Goal: Find specific page/section: Find specific page/section

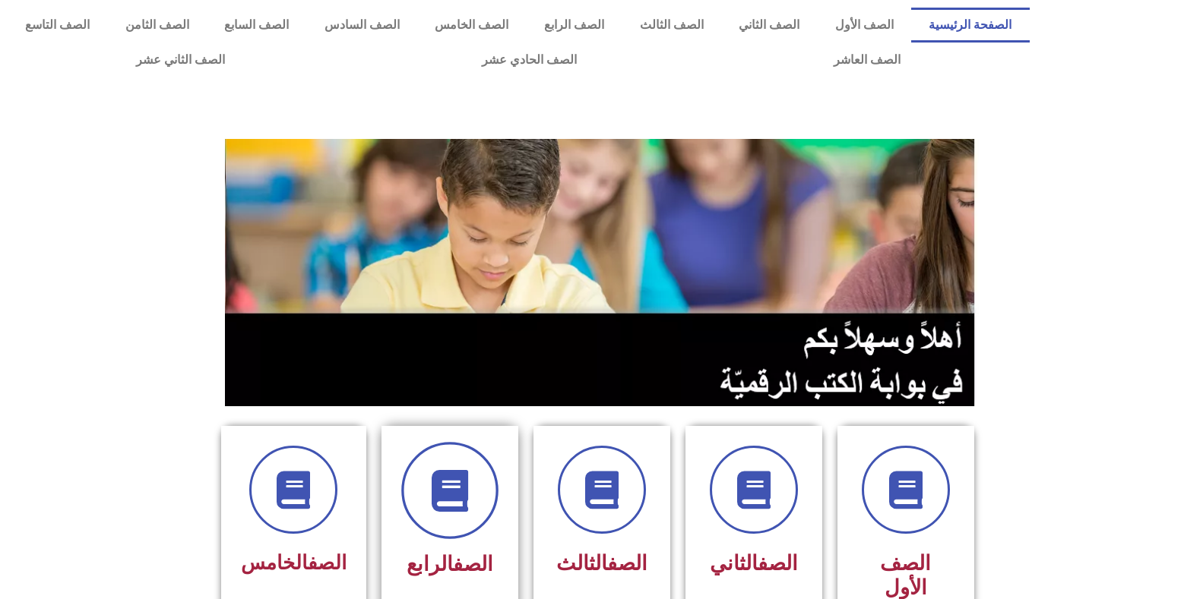
click at [464, 508] on icon at bounding box center [449, 491] width 42 height 42
click at [455, 565] on link "الصف" at bounding box center [473, 564] width 40 height 24
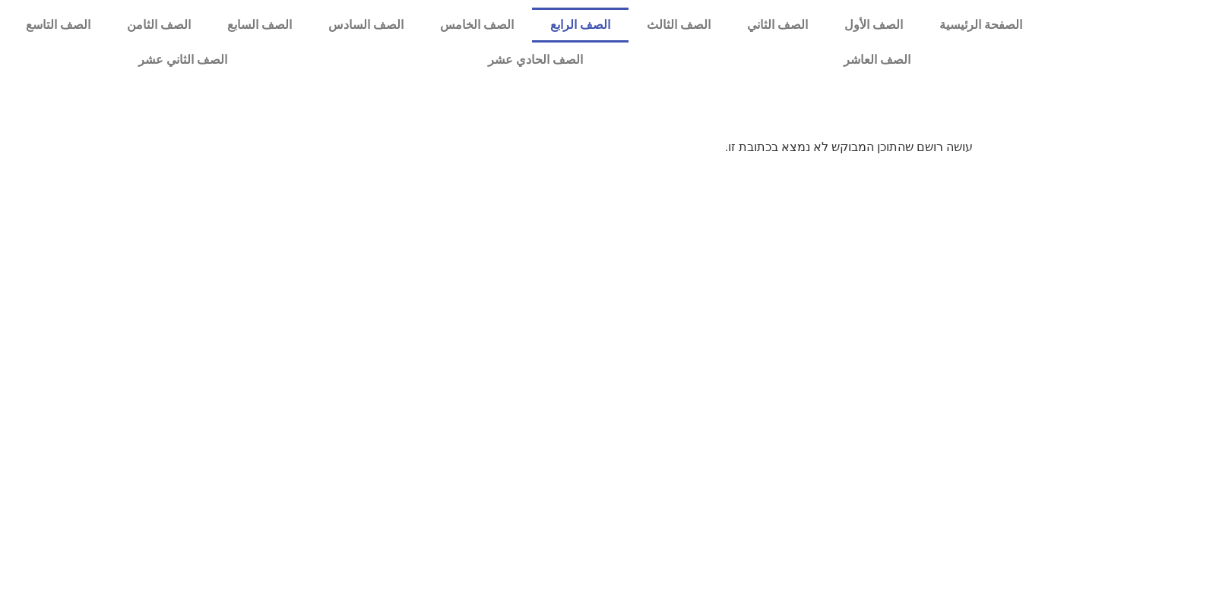
click at [628, 21] on link "الصف الرابع" at bounding box center [580, 25] width 96 height 35
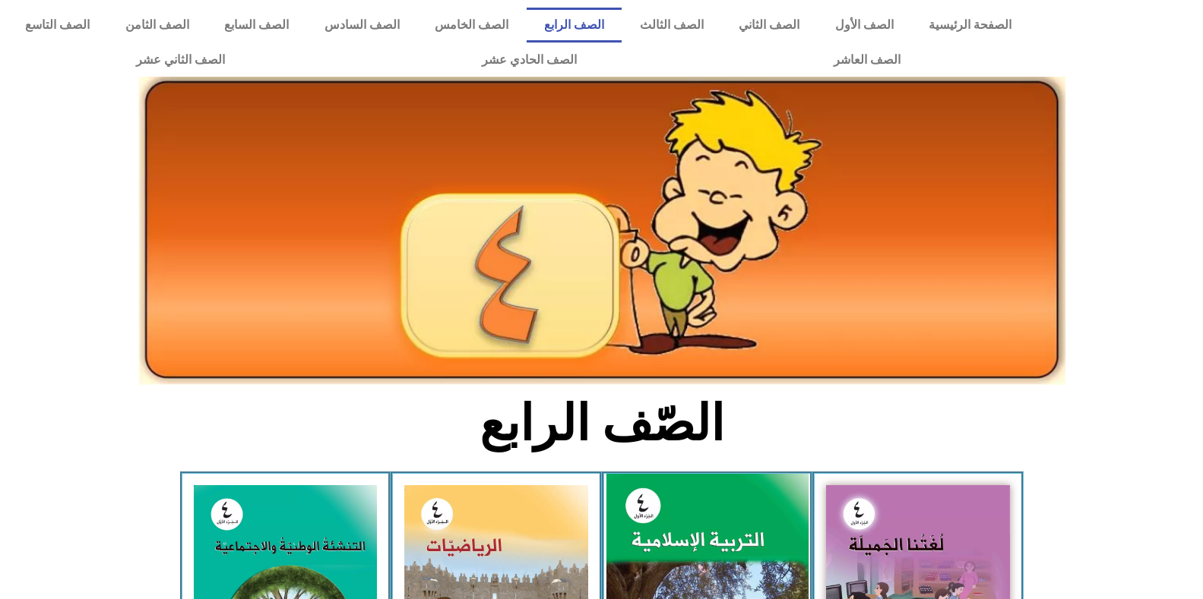
click at [700, 533] on img at bounding box center [706, 599] width 202 height 251
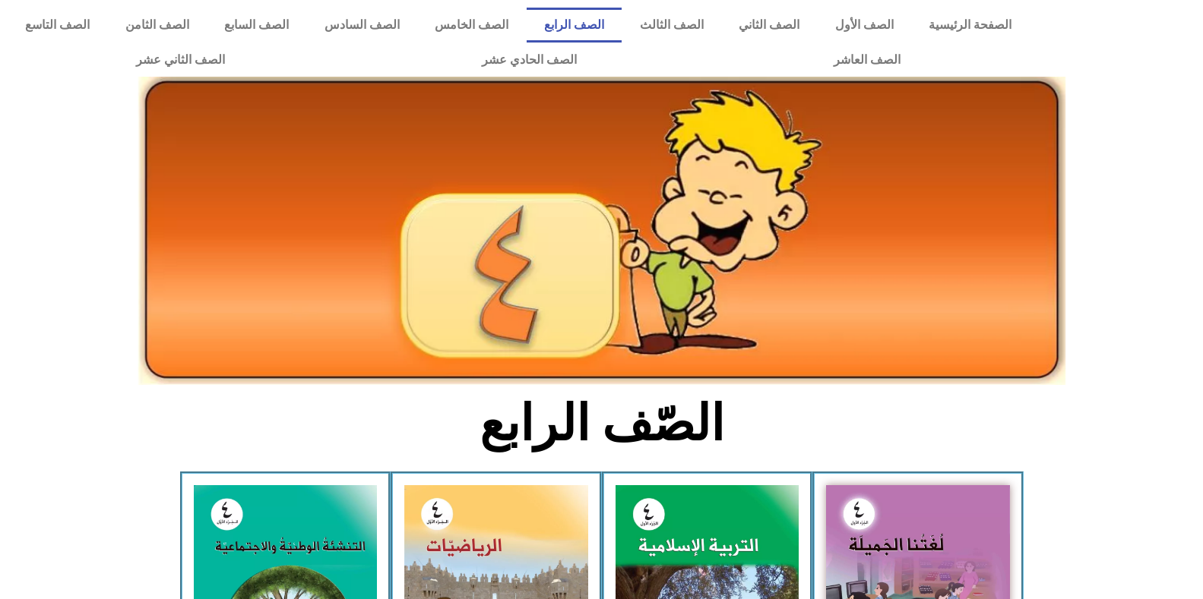
scroll to position [228, 0]
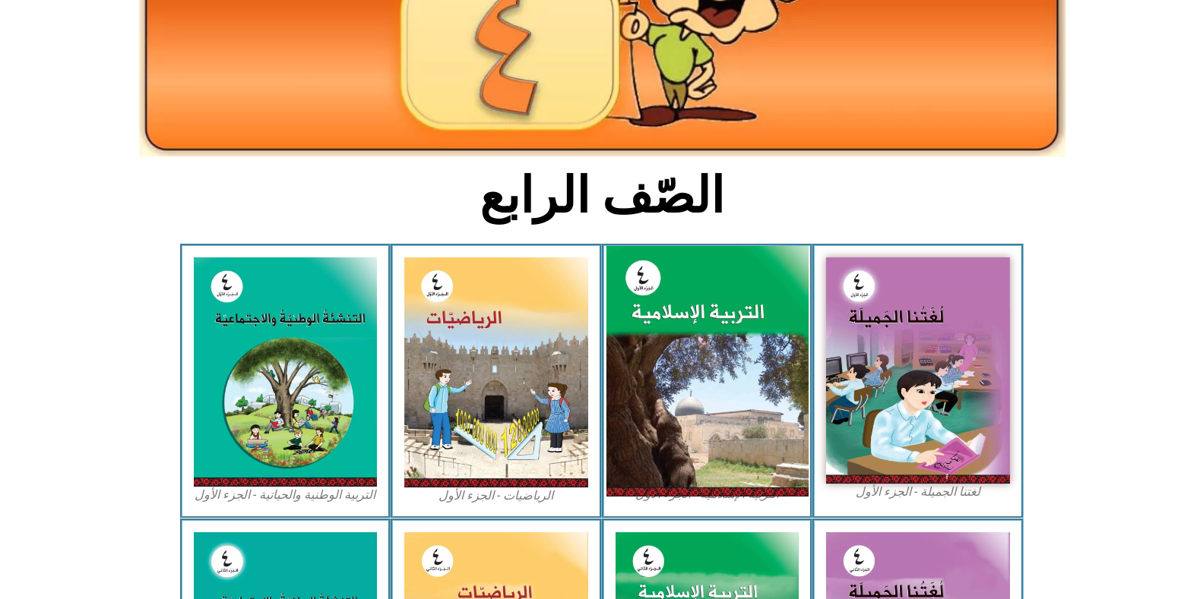
click at [741, 364] on img at bounding box center [706, 371] width 202 height 251
click at [697, 343] on img at bounding box center [706, 371] width 202 height 251
click at [697, 344] on img at bounding box center [706, 371] width 202 height 251
click at [666, 289] on img at bounding box center [706, 371] width 202 height 251
drag, startPoint x: 666, startPoint y: 289, endPoint x: 702, endPoint y: 299, distance: 37.3
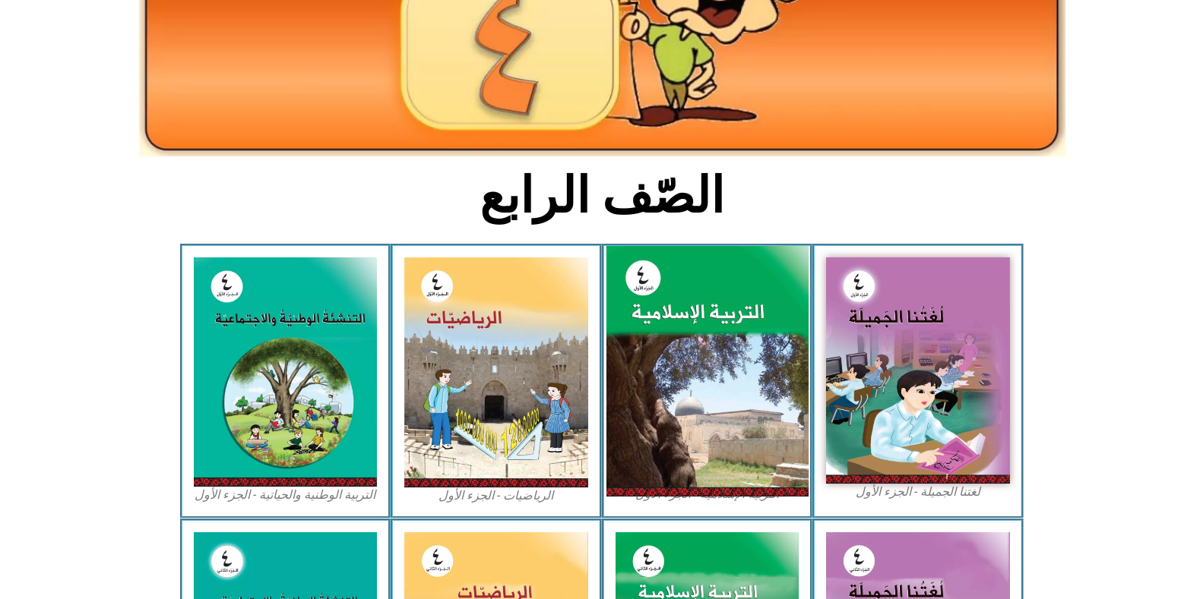
click at [685, 293] on img at bounding box center [706, 371] width 202 height 251
click at [703, 299] on img at bounding box center [706, 371] width 202 height 251
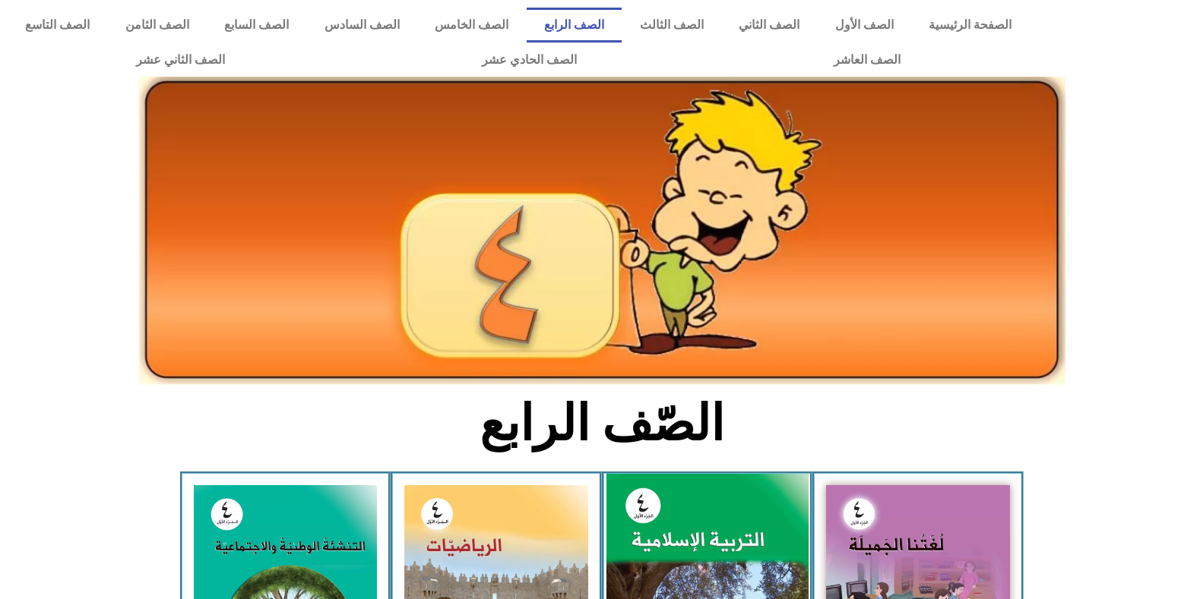
click at [710, 544] on img at bounding box center [706, 599] width 202 height 251
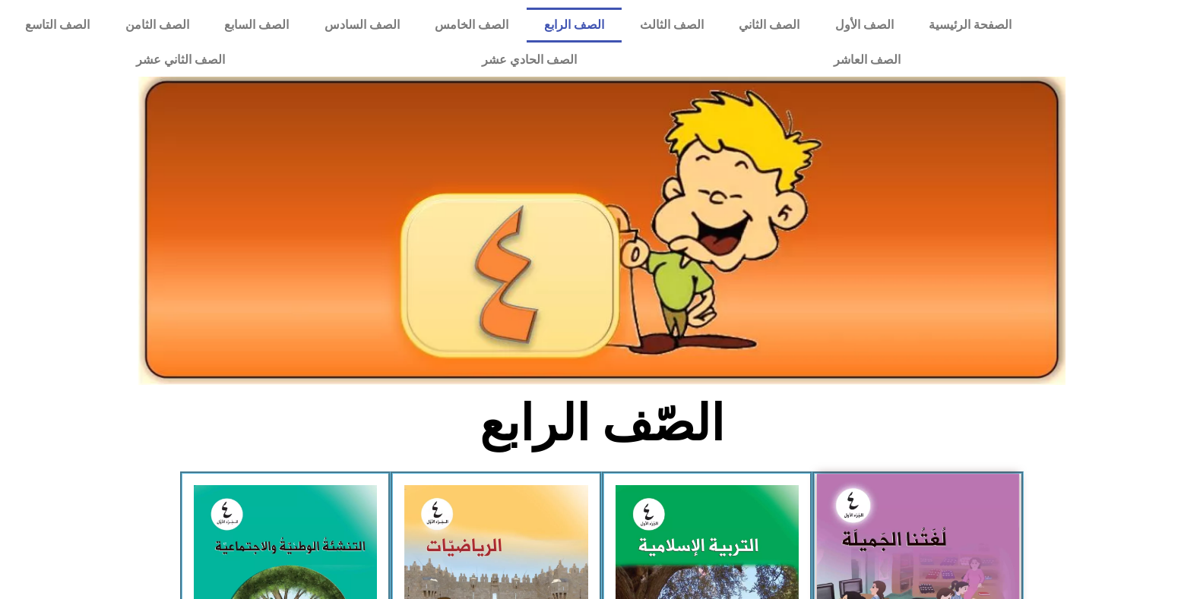
click at [832, 521] on img at bounding box center [918, 598] width 202 height 248
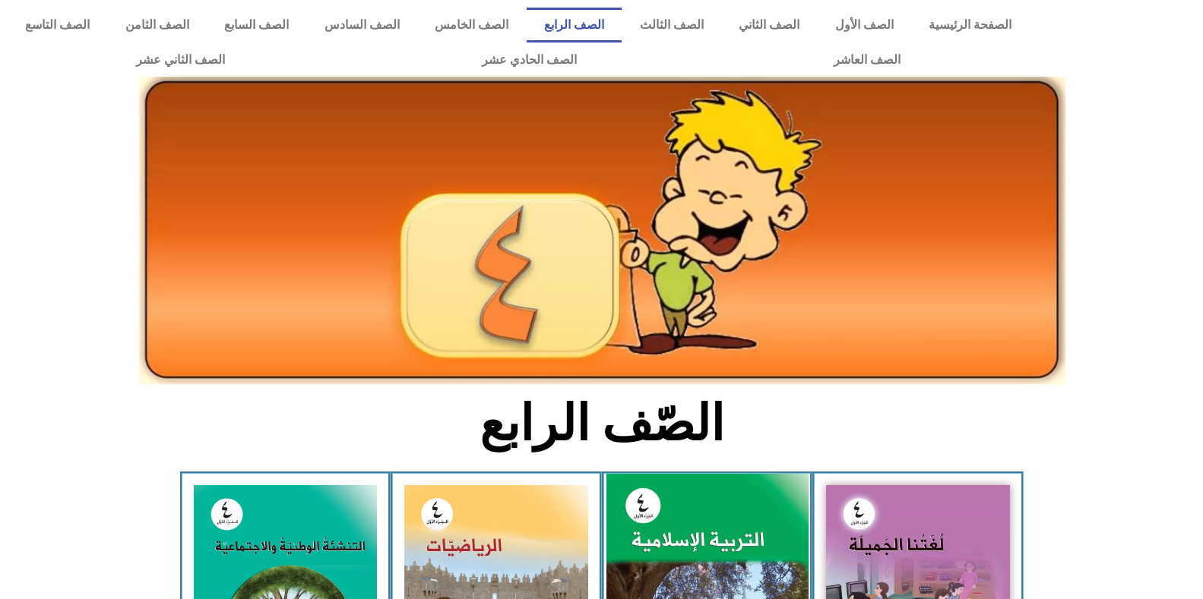
drag, startPoint x: 762, startPoint y: 530, endPoint x: 726, endPoint y: 528, distance: 36.5
click at [761, 530] on img at bounding box center [706, 599] width 202 height 251
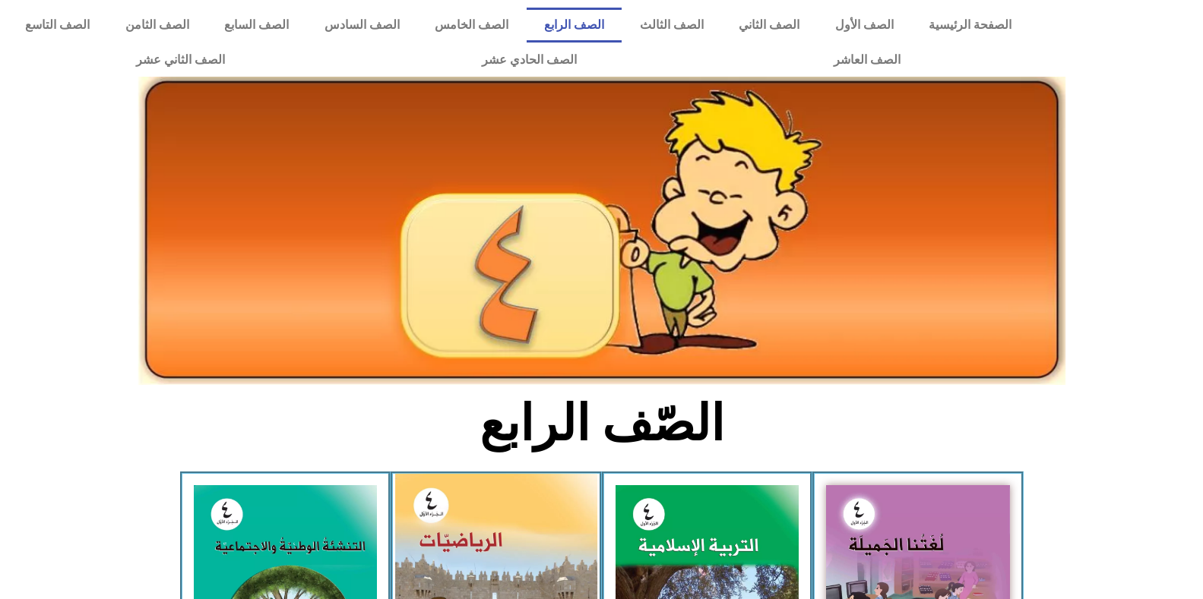
click at [485, 517] on img at bounding box center [496, 600] width 202 height 253
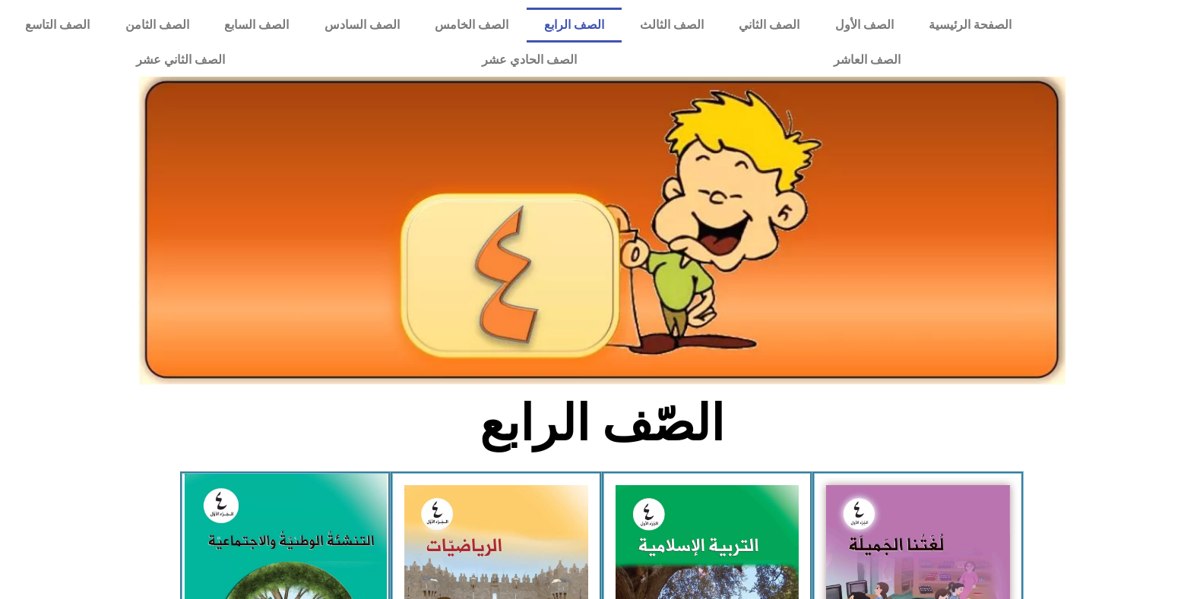
click at [277, 510] on img at bounding box center [285, 599] width 202 height 251
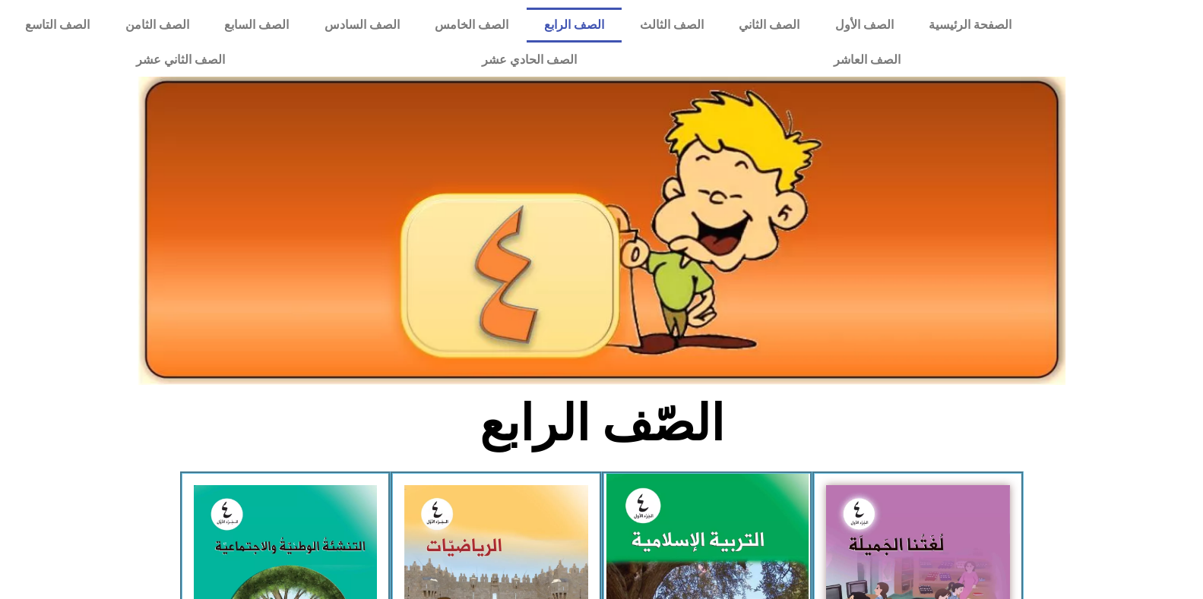
click at [737, 507] on img at bounding box center [706, 599] width 202 height 251
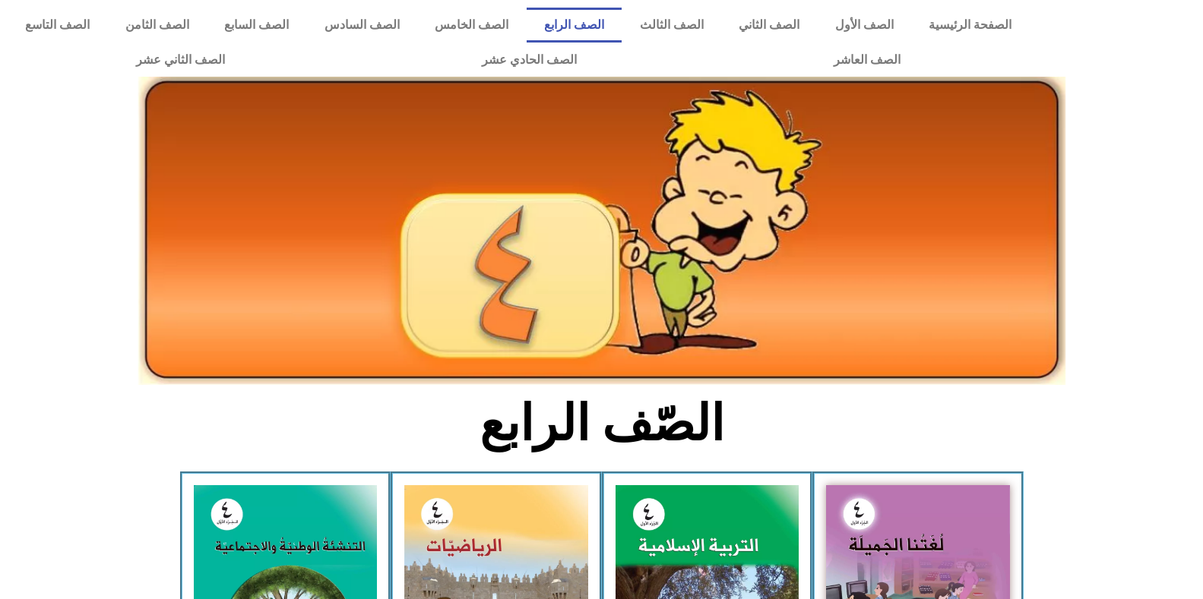
click at [657, 454] on div "الصّف الرابع" at bounding box center [601, 432] width 505 height 79
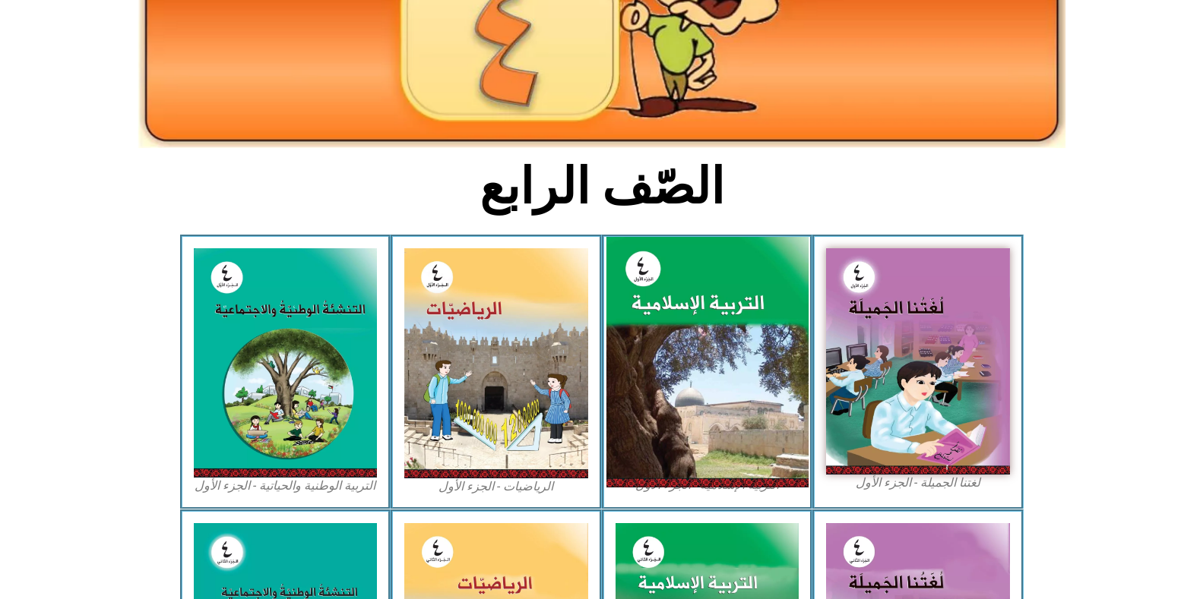
scroll to position [304, 0]
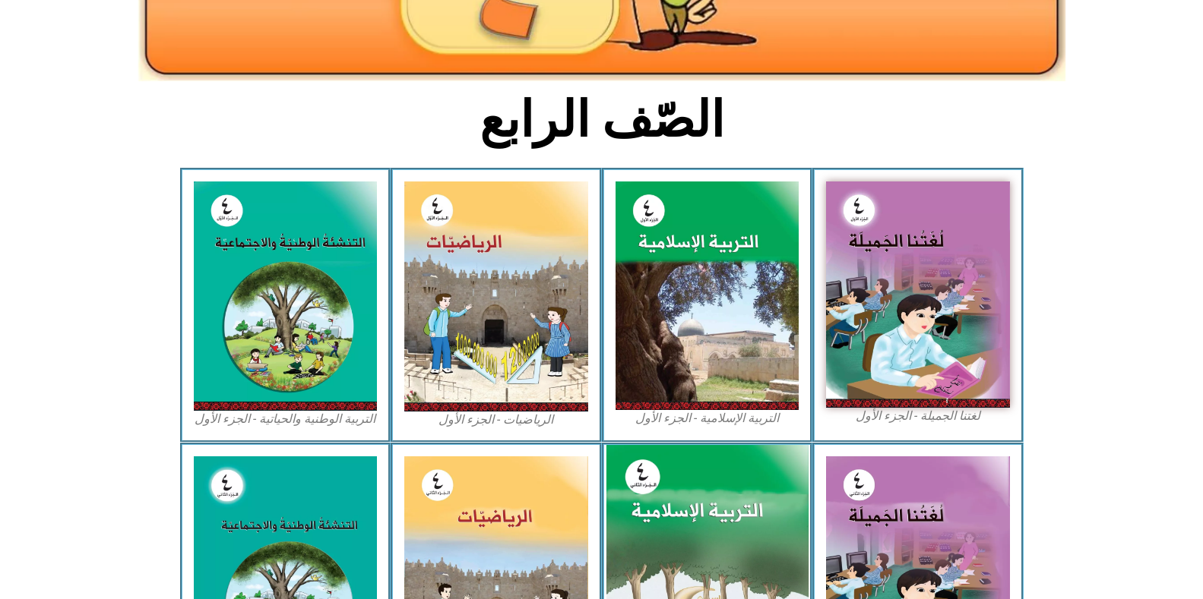
click at [660, 479] on img at bounding box center [706, 570] width 202 height 250
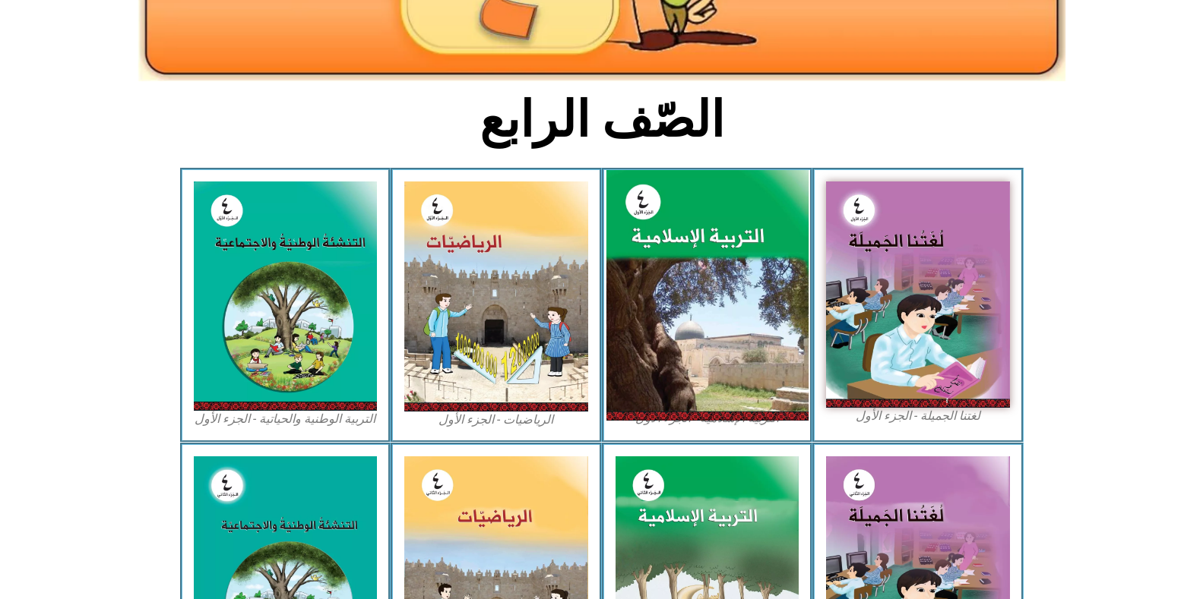
click at [711, 228] on img at bounding box center [706, 295] width 202 height 251
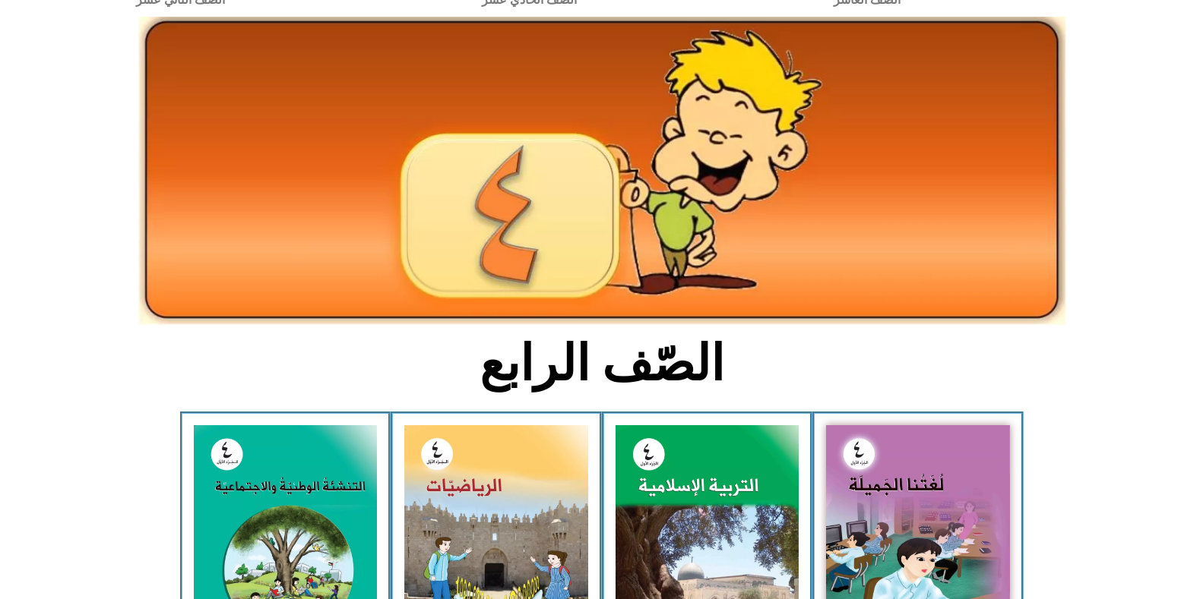
scroll to position [0, 0]
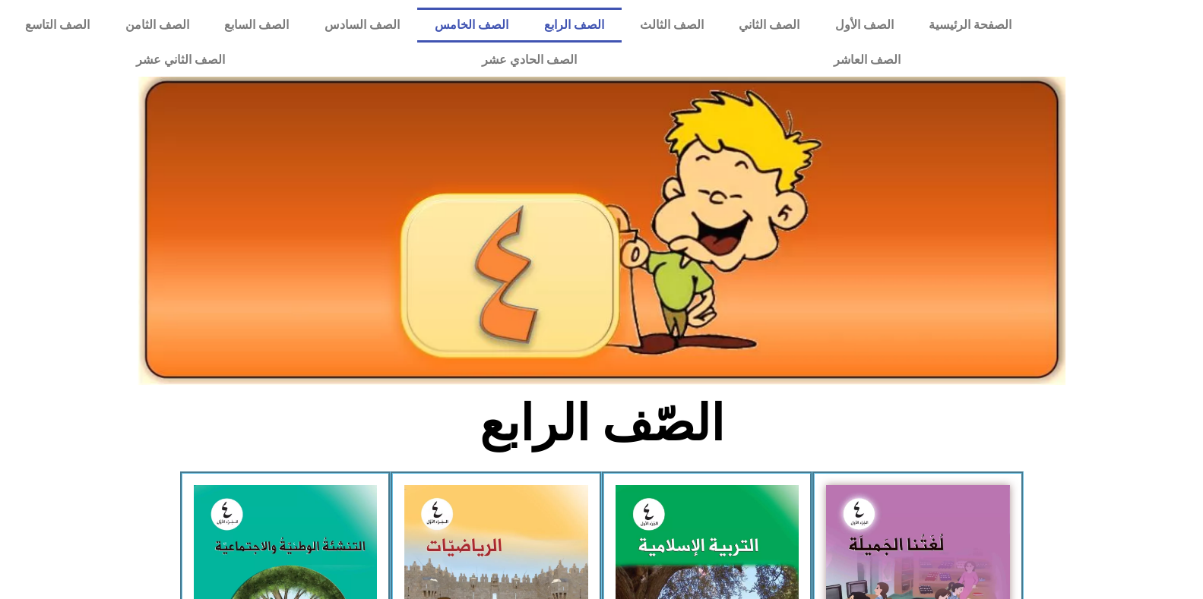
click at [526, 35] on link "الصف الخامس" at bounding box center [471, 25] width 109 height 35
click at [616, 23] on link "الصف الرابع" at bounding box center [574, 25] width 96 height 35
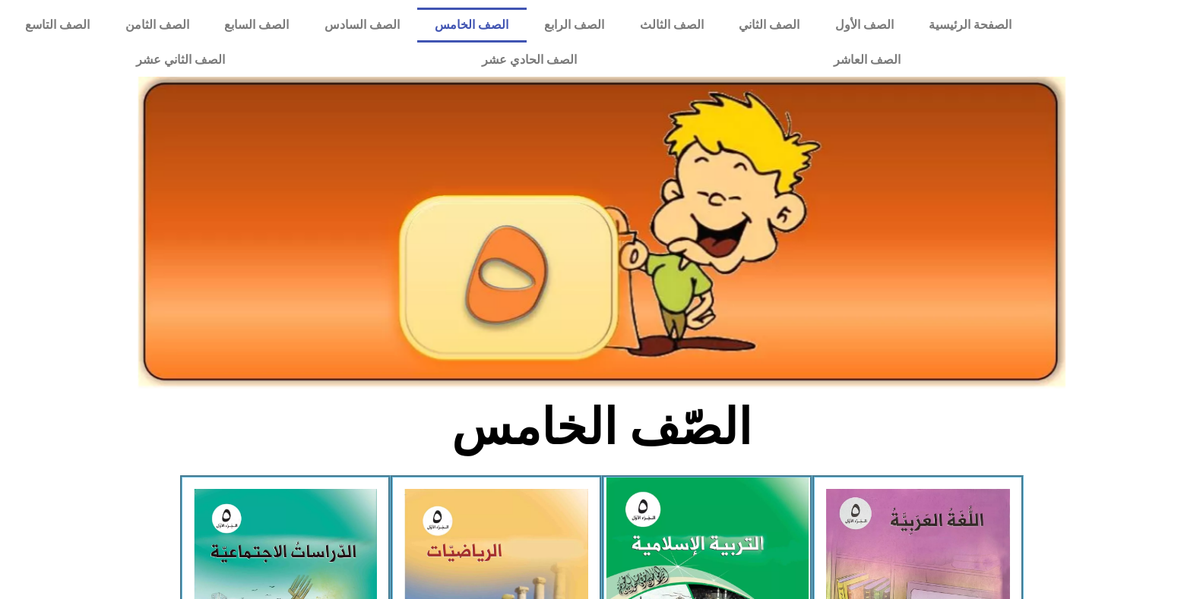
click at [696, 502] on img at bounding box center [706, 603] width 202 height 251
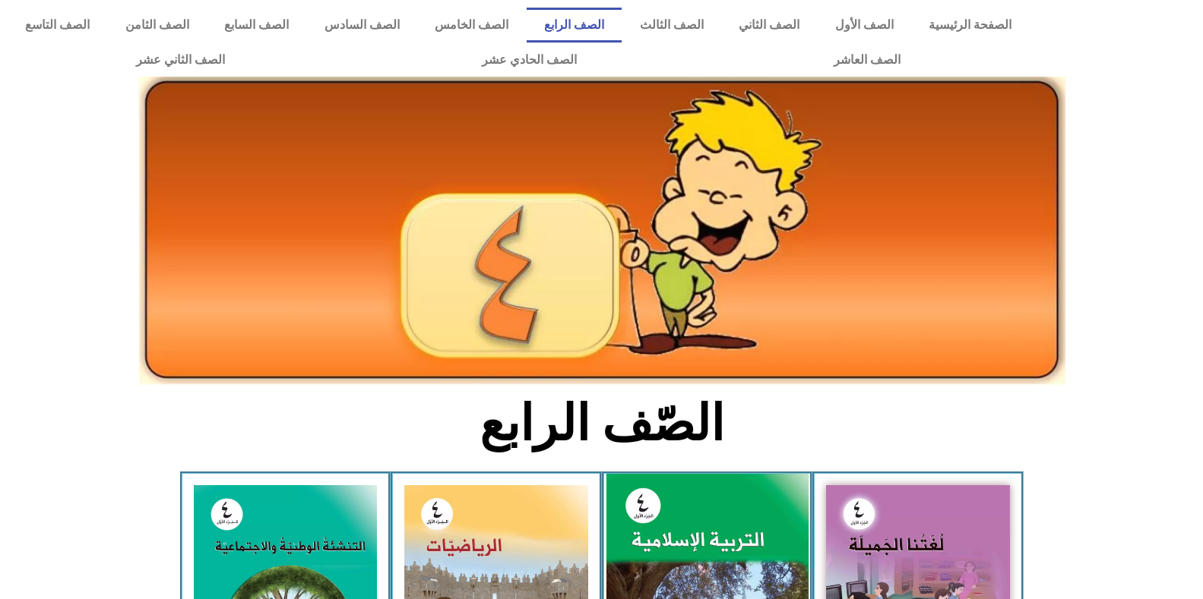
click at [672, 522] on img at bounding box center [706, 599] width 202 height 251
click at [672, 523] on img at bounding box center [706, 599] width 202 height 251
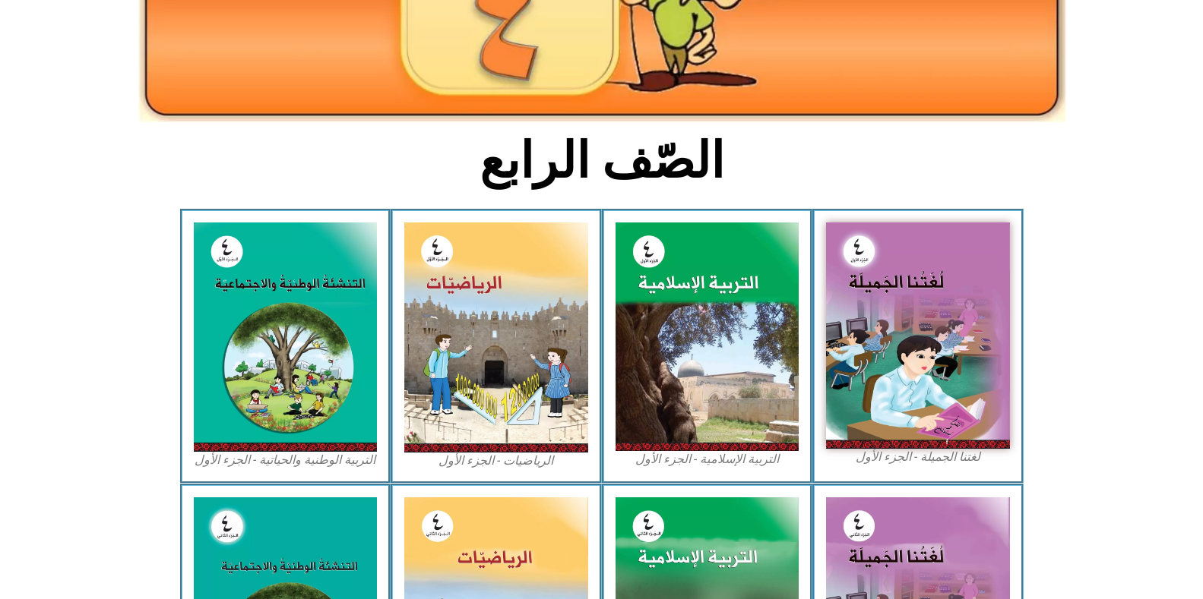
scroll to position [380, 0]
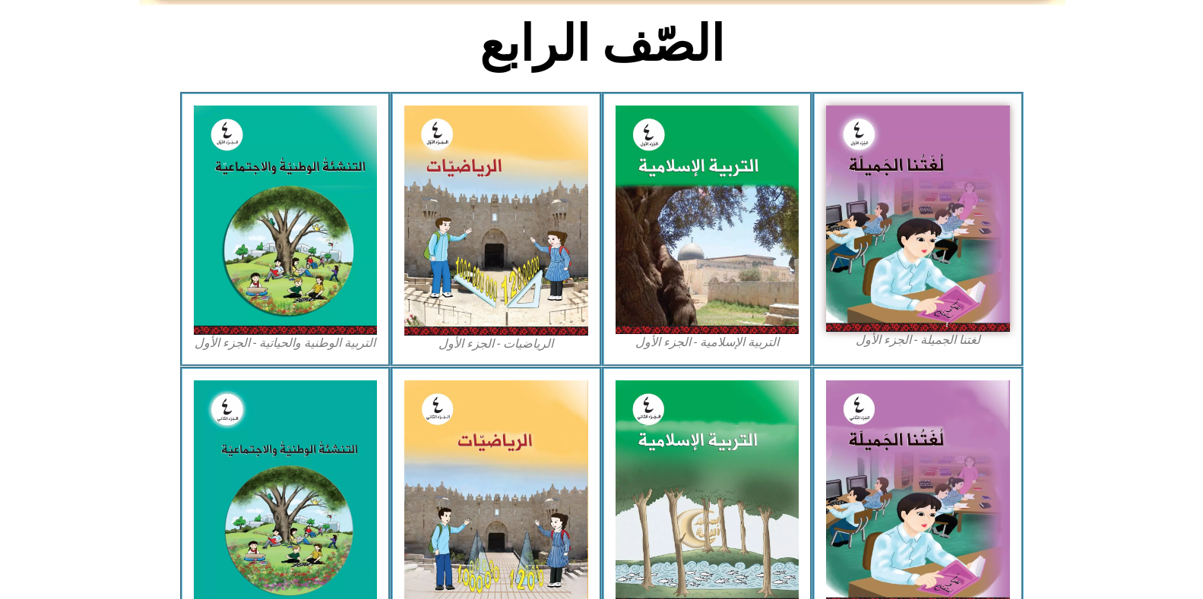
click at [677, 347] on figcaption "التربية الإسلامية - الجزء الأول" at bounding box center [707, 342] width 184 height 17
click at [676, 347] on figcaption "التربية الإسلامية - الجزء الأول" at bounding box center [707, 342] width 184 height 17
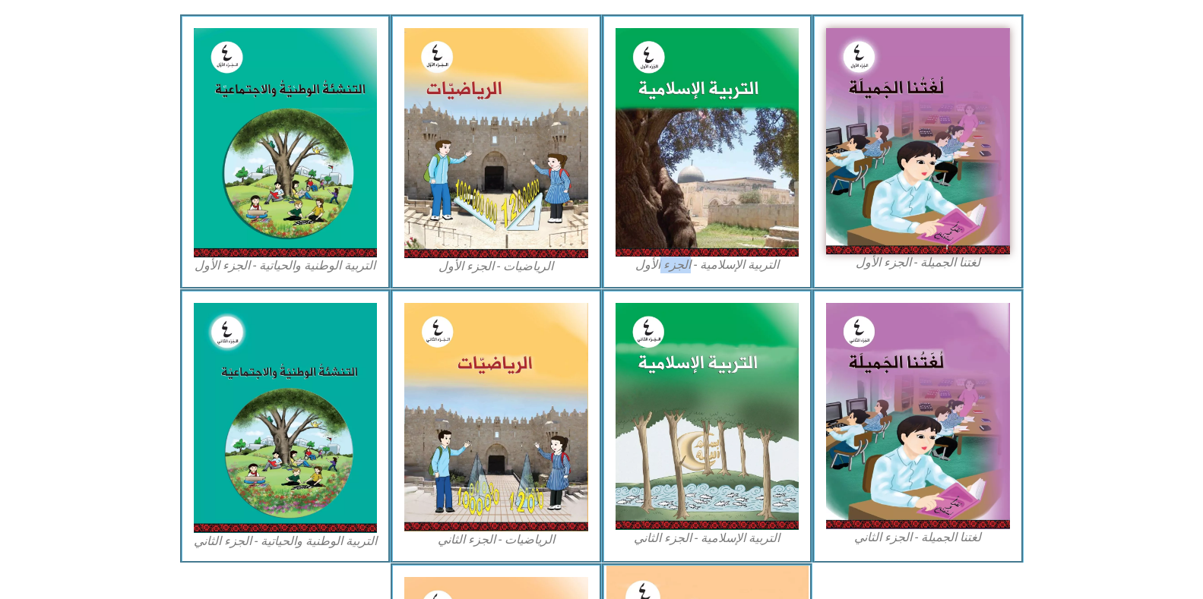
scroll to position [153, 0]
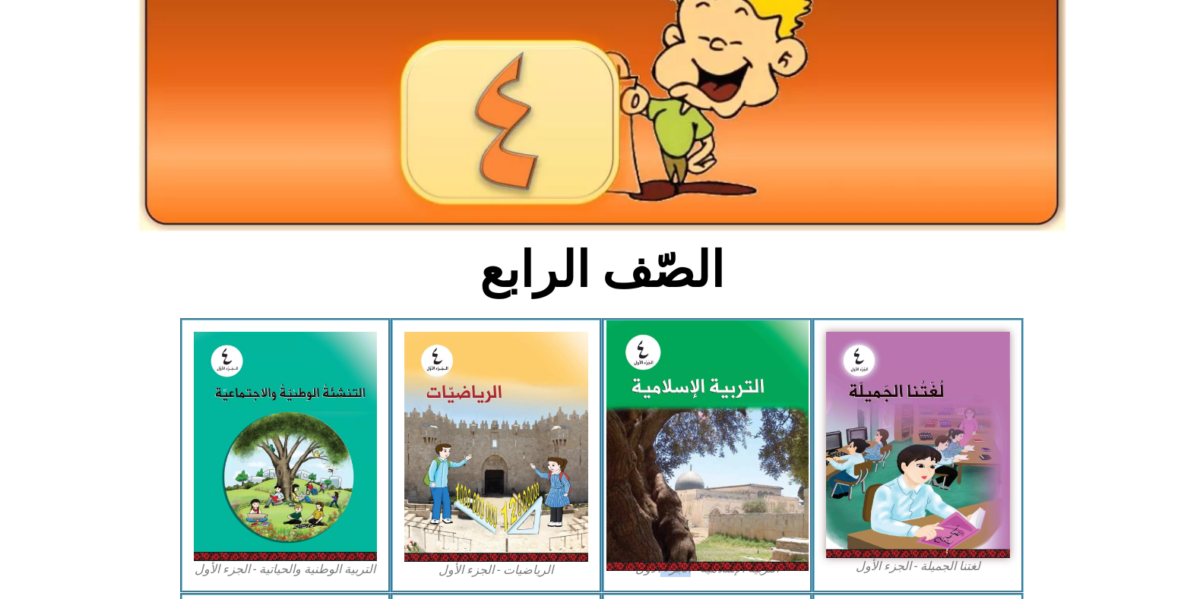
click at [719, 479] on img at bounding box center [706, 446] width 202 height 251
drag, startPoint x: 719, startPoint y: 457, endPoint x: 697, endPoint y: 463, distance: 23.8
drag, startPoint x: 697, startPoint y: 463, endPoint x: 699, endPoint y: 526, distance: 62.3
click at [699, 526] on img at bounding box center [706, 446] width 202 height 251
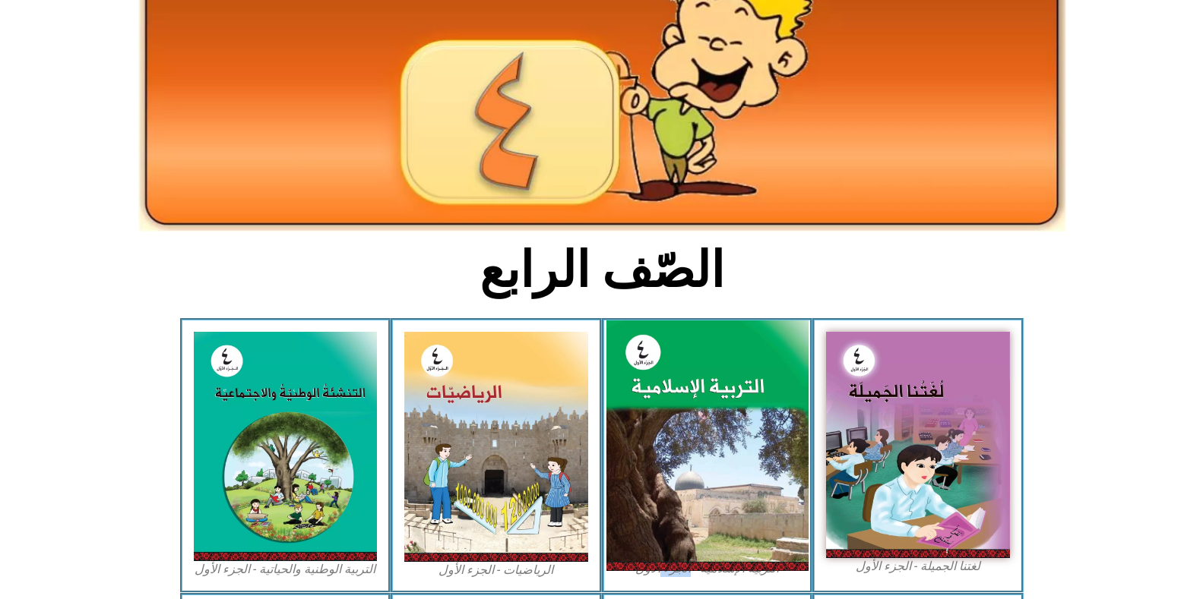
click at [630, 375] on img at bounding box center [706, 446] width 202 height 251
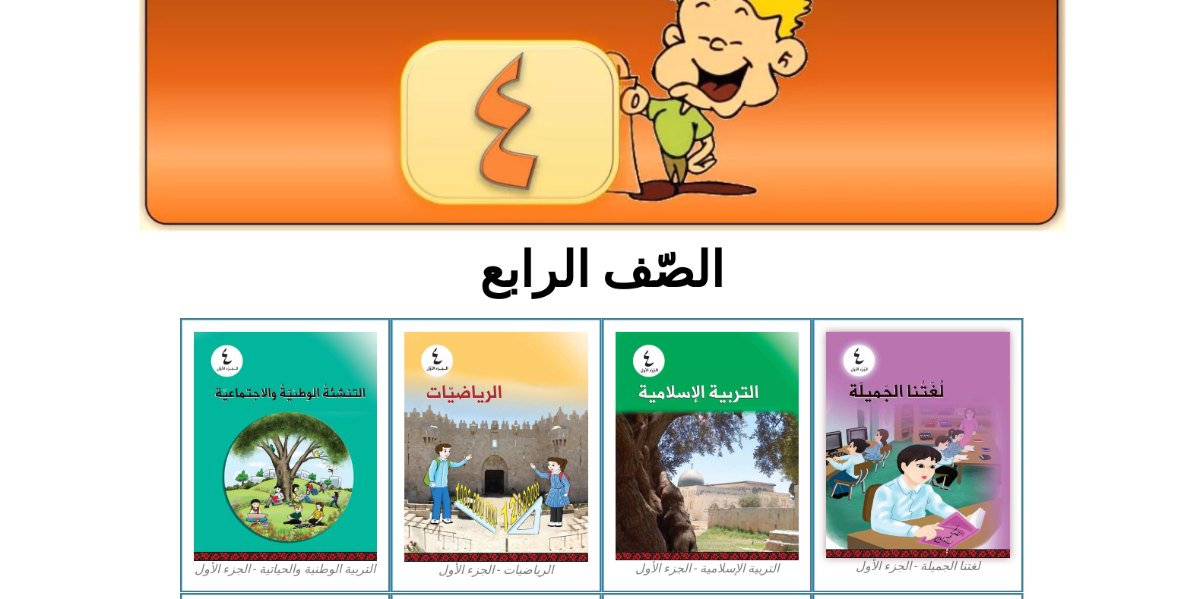
click at [649, 275] on h2 "الصّف الرابع" at bounding box center [601, 270] width 502 height 59
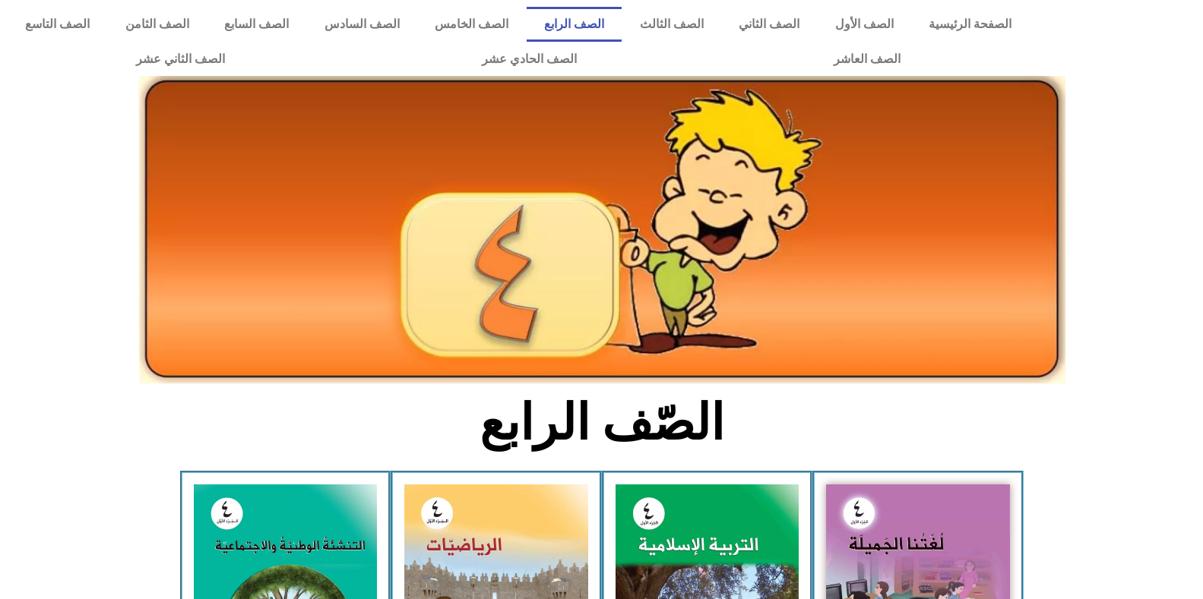
scroll to position [0, 0]
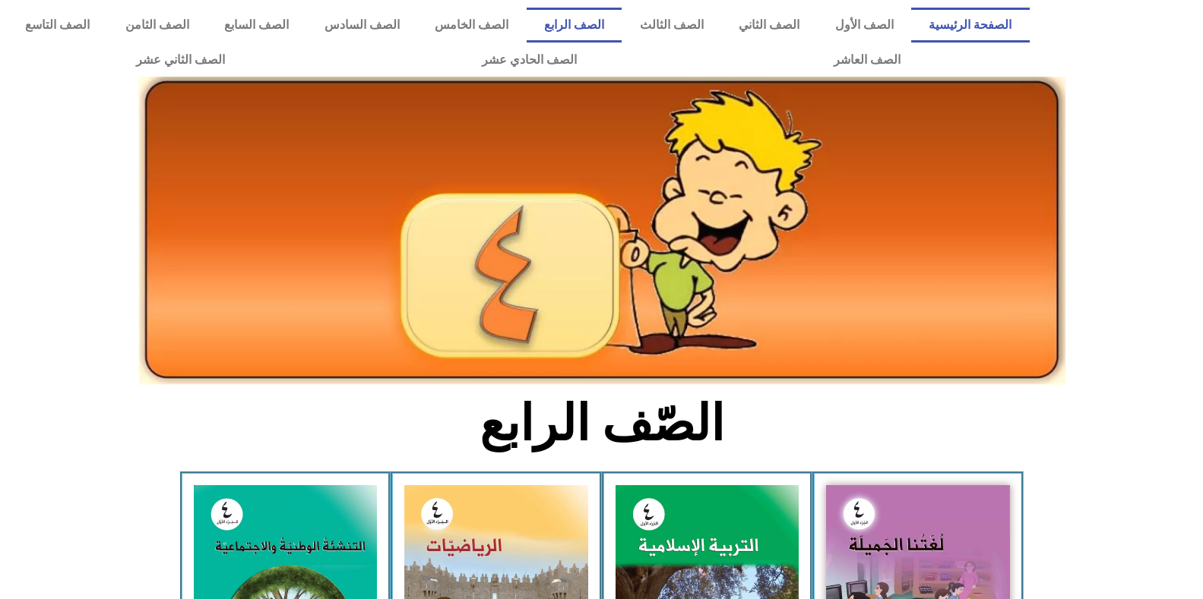
click at [973, 12] on link "الصفحة الرئيسية" at bounding box center [970, 25] width 119 height 35
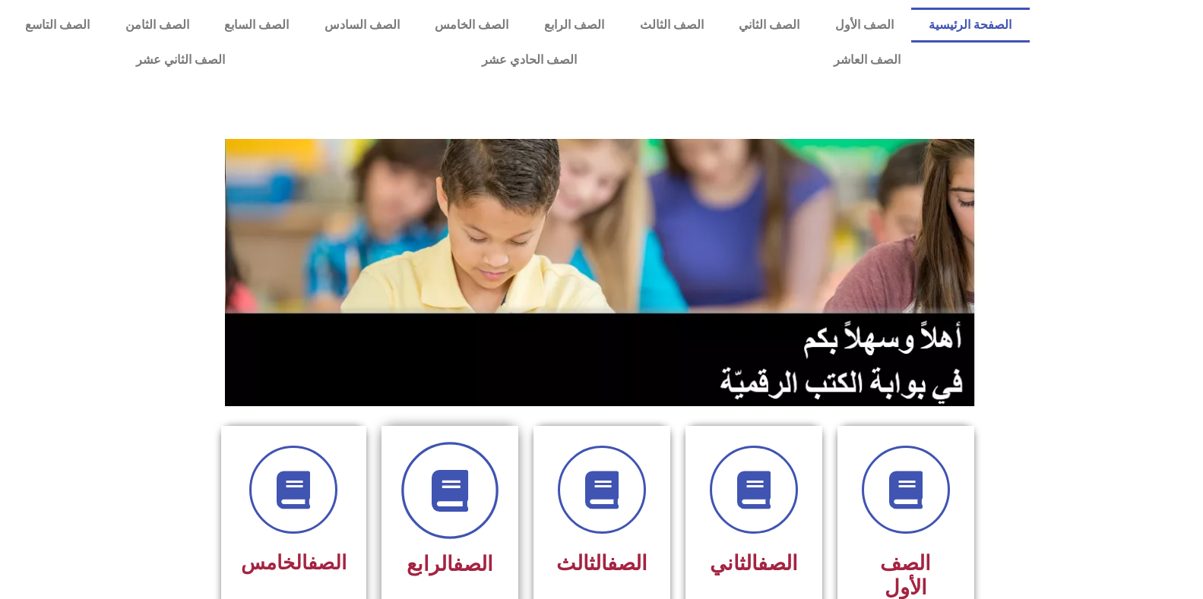
click at [425, 479] on span at bounding box center [449, 490] width 97 height 97
click at [458, 498] on icon at bounding box center [449, 491] width 42 height 42
click at [469, 564] on link "الصف" at bounding box center [473, 564] width 40 height 24
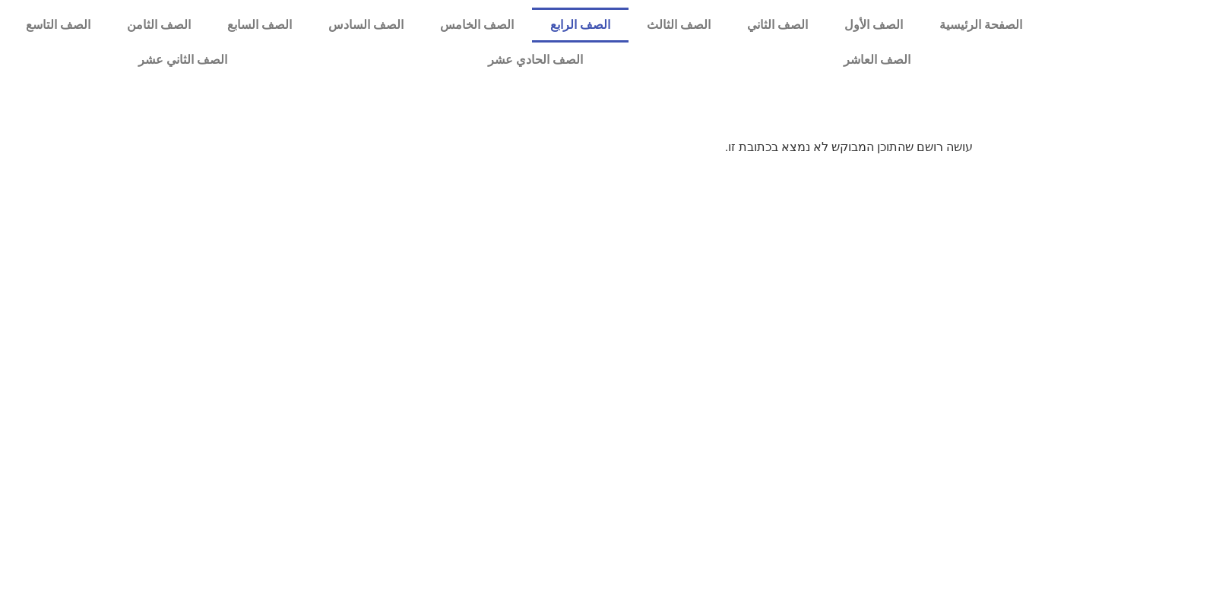
click at [628, 28] on link "الصف الرابع" at bounding box center [580, 25] width 96 height 35
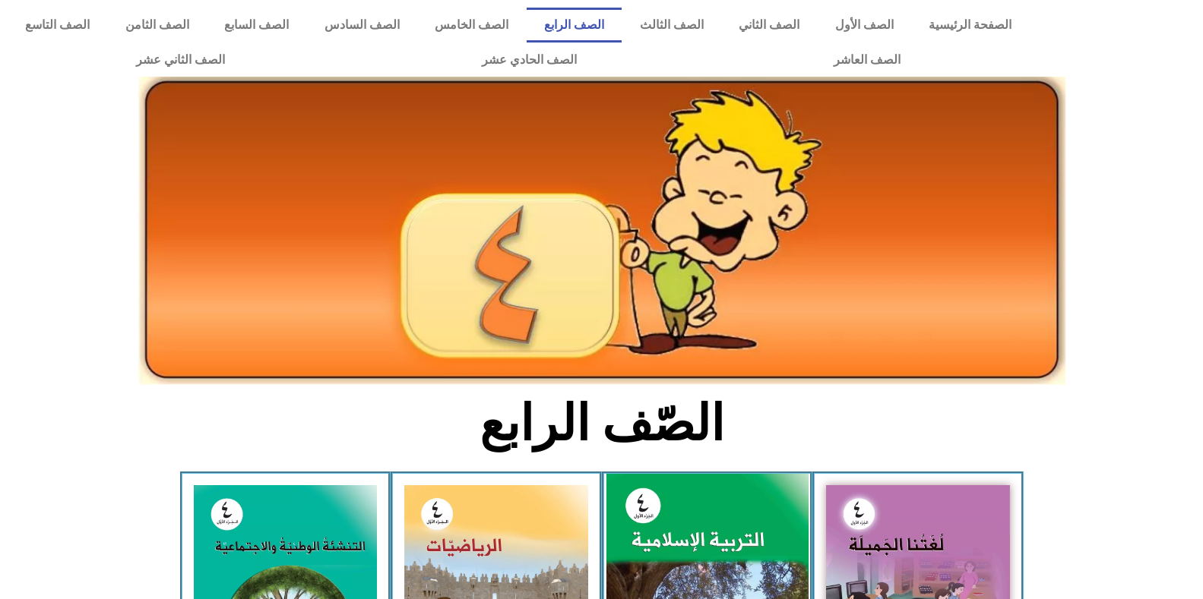
click at [724, 560] on img at bounding box center [706, 599] width 202 height 251
click at [722, 559] on img at bounding box center [706, 599] width 202 height 251
